Goal: Transaction & Acquisition: Purchase product/service

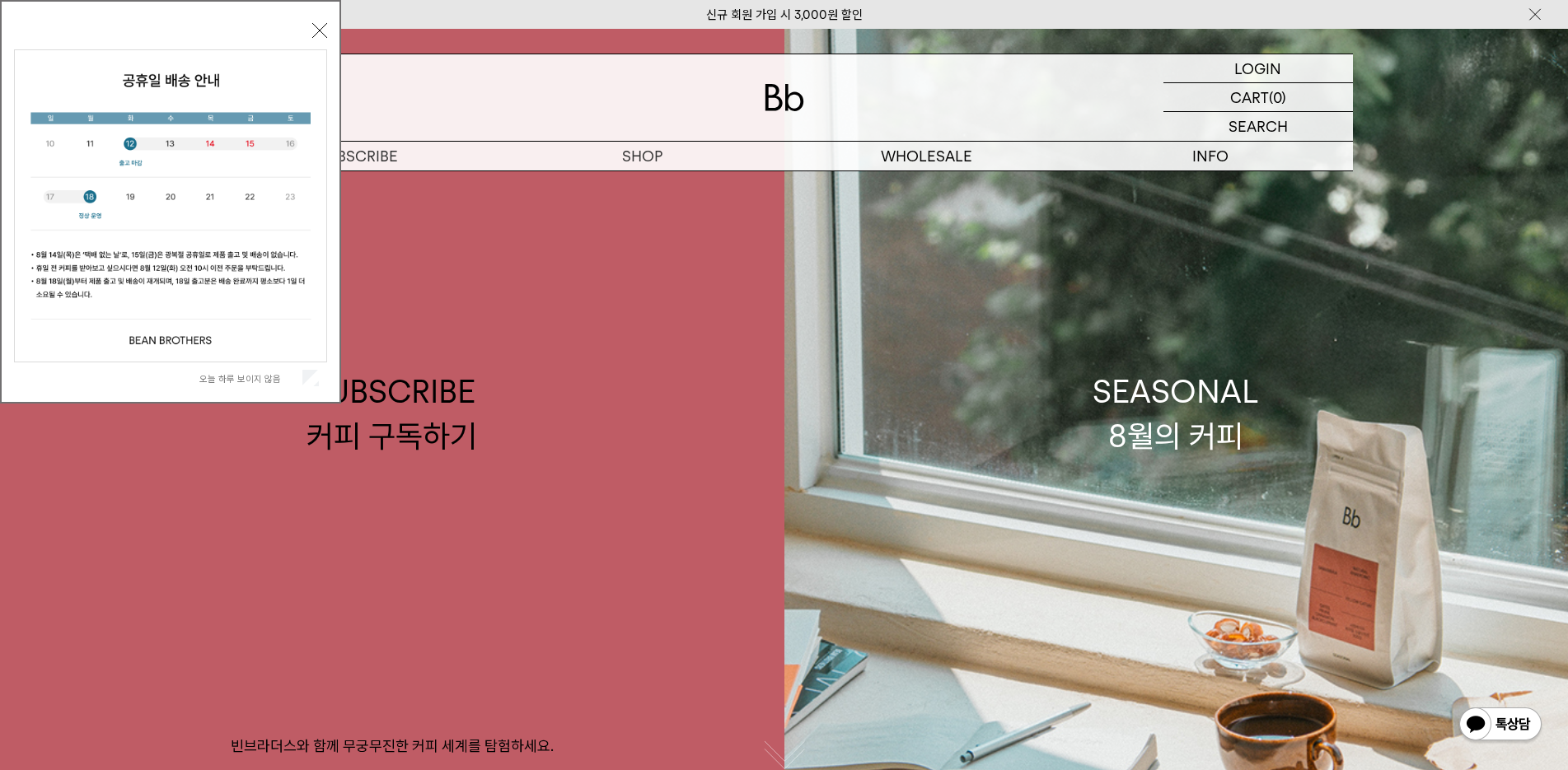
click at [324, 31] on button "닫기" at bounding box center [319, 31] width 14 height 14
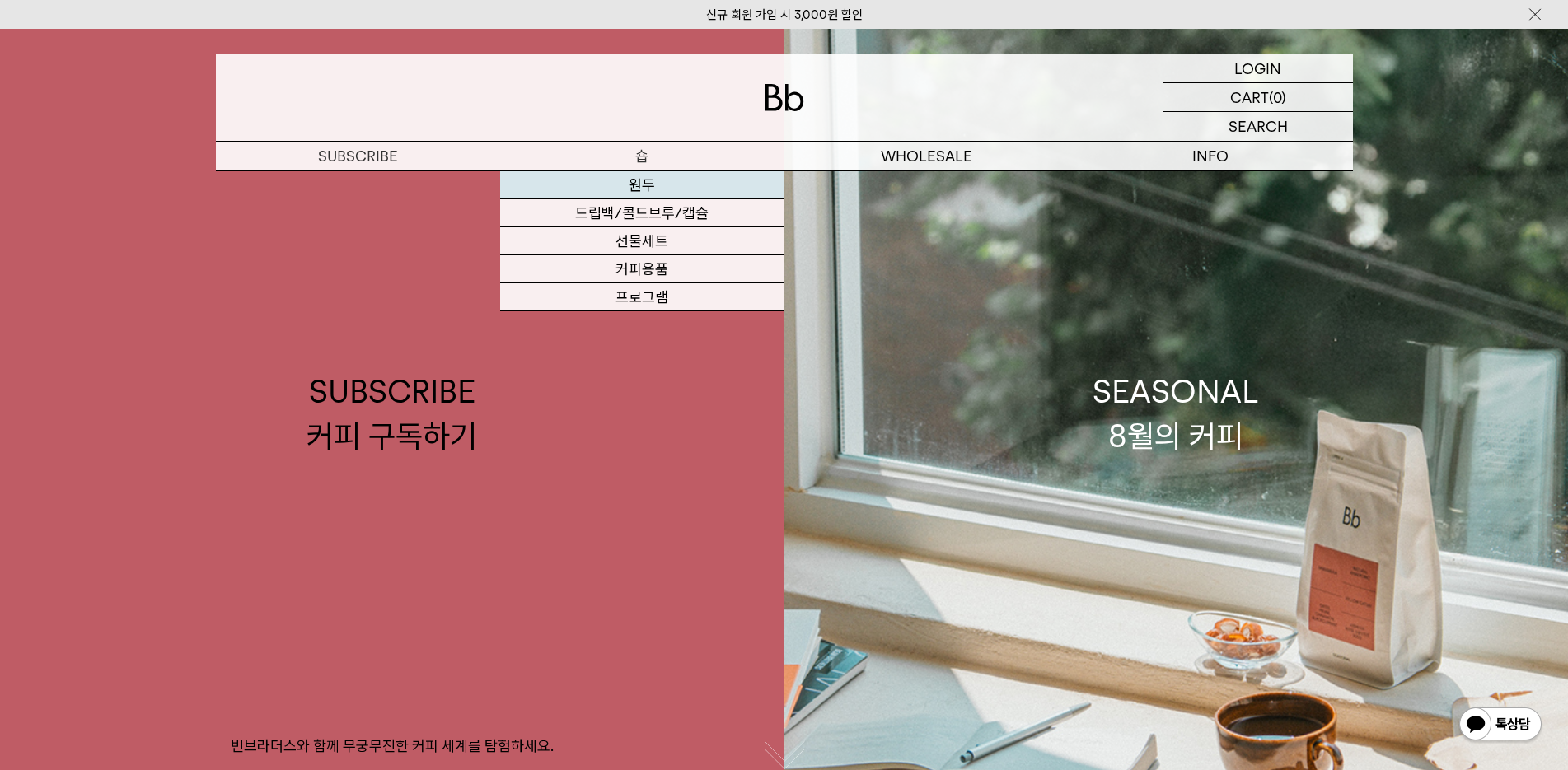
click at [657, 186] on link "원두" at bounding box center [642, 185] width 284 height 28
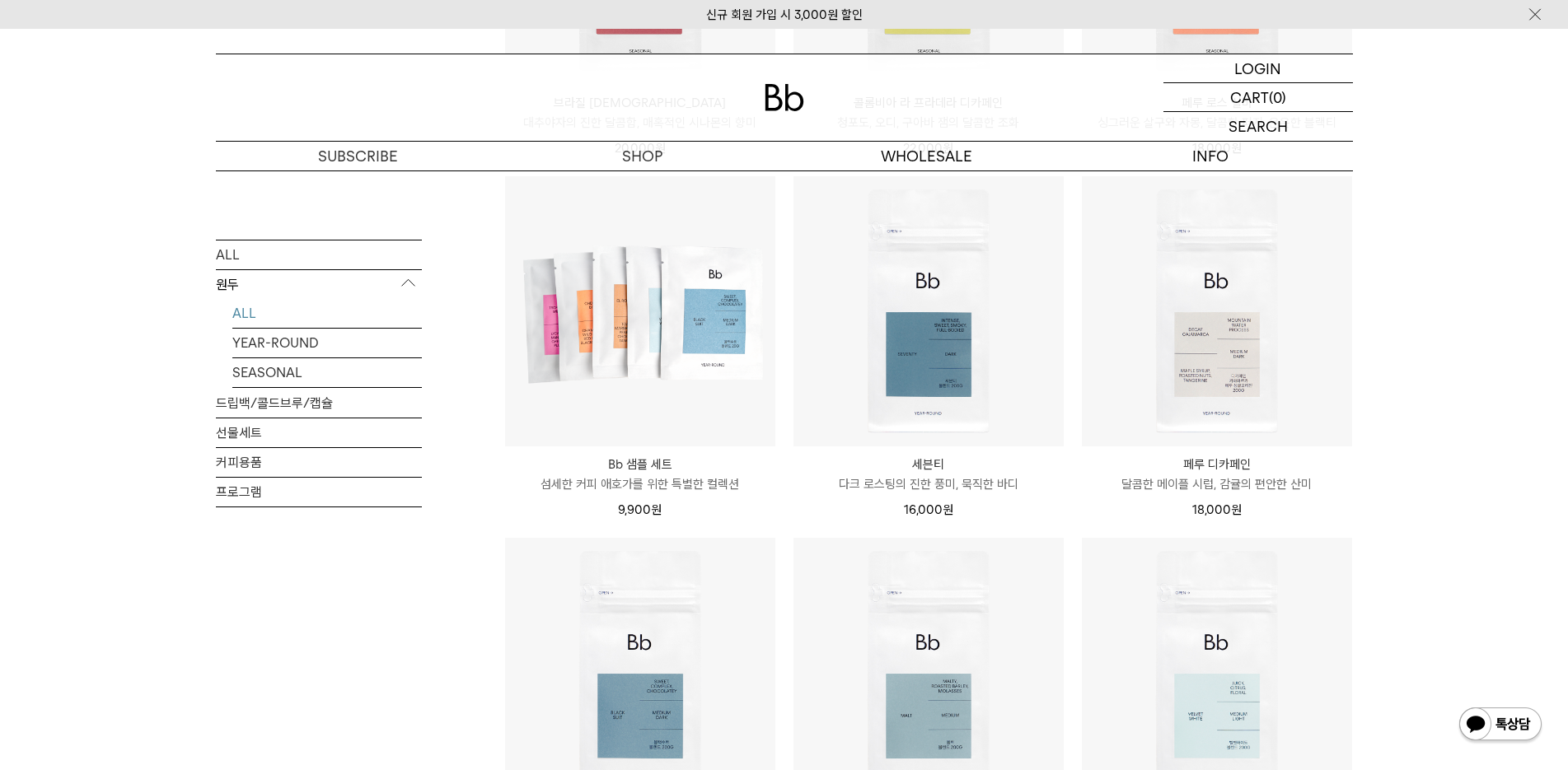
scroll to position [906, 0]
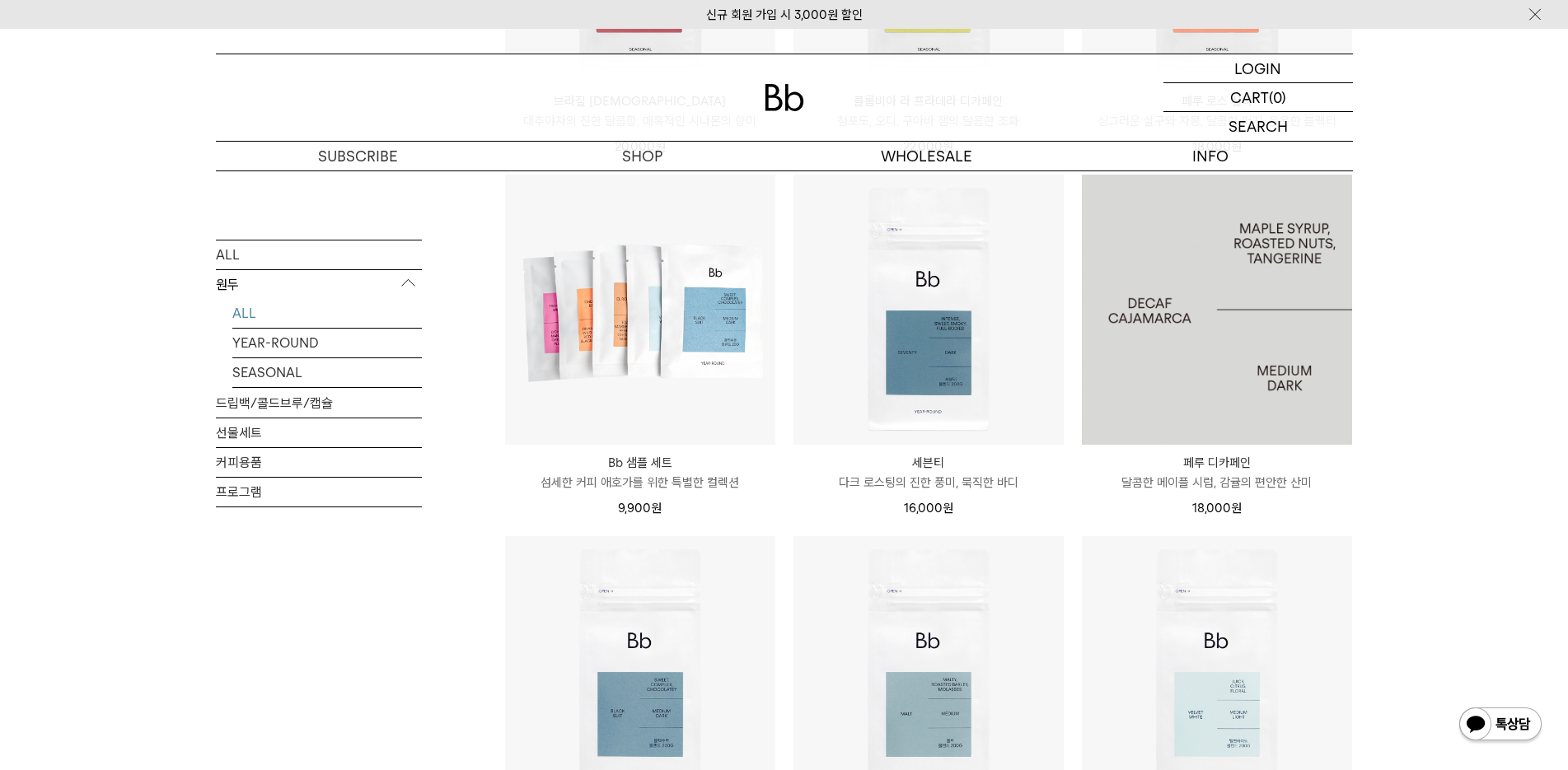
click at [1239, 354] on img at bounding box center [1216, 309] width 270 height 270
